Goal: Navigation & Orientation: Find specific page/section

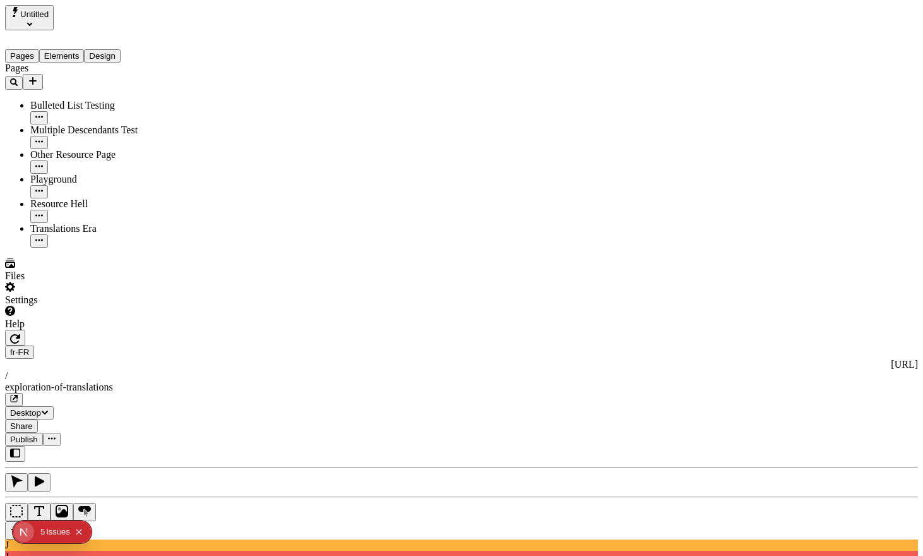
click at [110, 306] on div "Settings" at bounding box center [81, 294] width 152 height 24
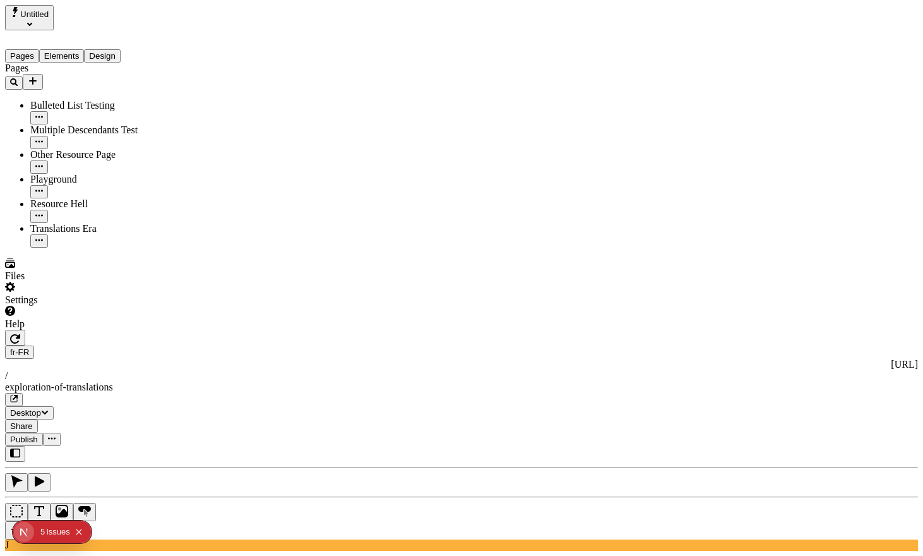
click at [20, 334] on icon "button" at bounding box center [15, 338] width 10 height 9
click at [56, 124] on div "Multiple Descendants Test" at bounding box center [93, 129] width 126 height 11
type input "/page-4"
click at [52, 223] on div "Translations Era" at bounding box center [93, 228] width 126 height 11
